Goal: Task Accomplishment & Management: Manage account settings

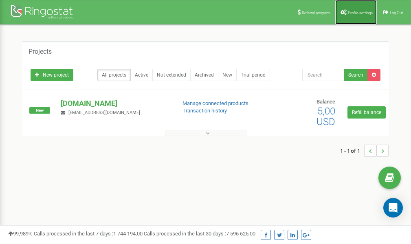
click at [351, 11] on span "Profile settings" at bounding box center [360, 13] width 25 height 4
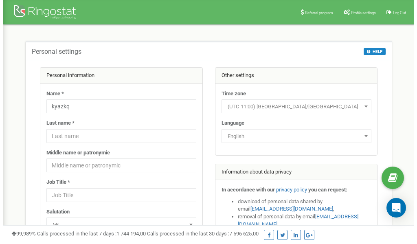
scroll to position [41, 0]
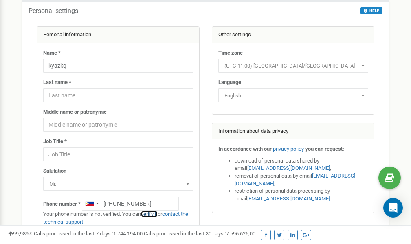
click at [154, 213] on link "verify it" at bounding box center [149, 214] width 17 height 6
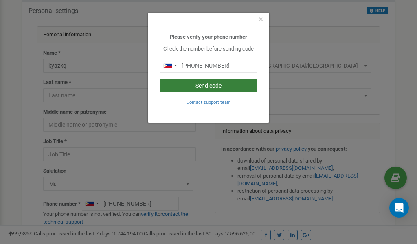
click at [213, 84] on button "Send code" at bounding box center [208, 86] width 97 height 14
